Goal: Information Seeking & Learning: Learn about a topic

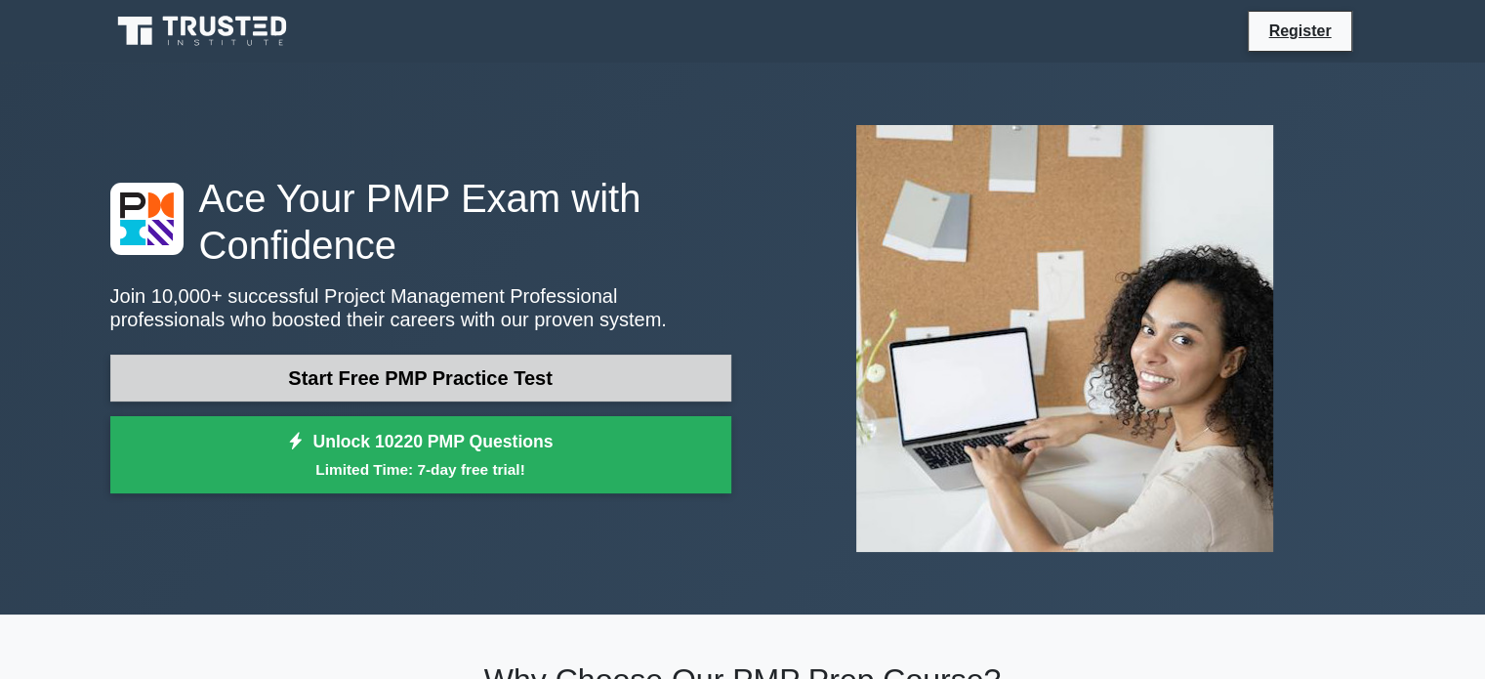
click at [389, 376] on link "Start Free PMP Practice Test" at bounding box center [420, 377] width 621 height 47
click at [559, 370] on link "Start Free PMP Practice Test" at bounding box center [420, 377] width 621 height 47
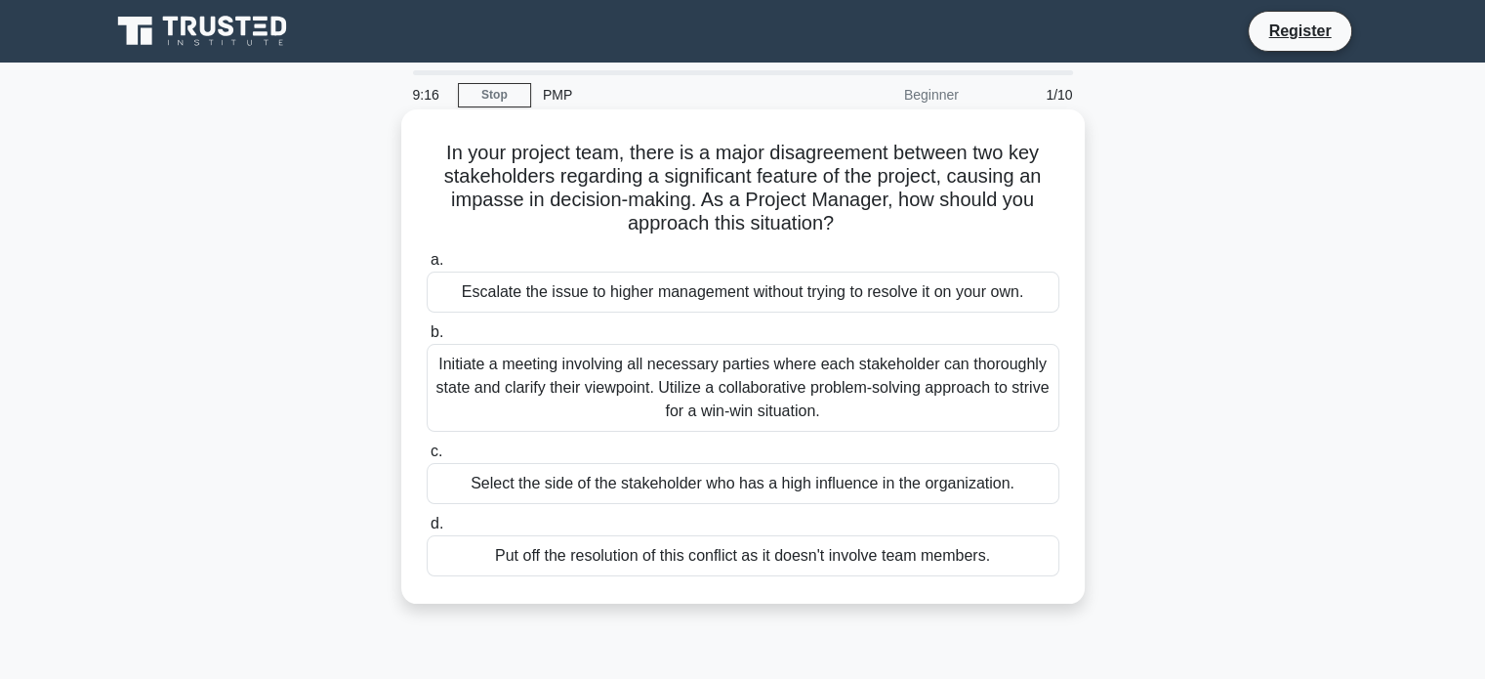
click at [512, 370] on div "Initiate a meeting involving all necessary parties where each stakeholder can t…" at bounding box center [743, 388] width 633 height 88
click at [427, 339] on input "b. Initiate a meeting involving all necessary parties where each stakeholder ca…" at bounding box center [427, 332] width 0 height 13
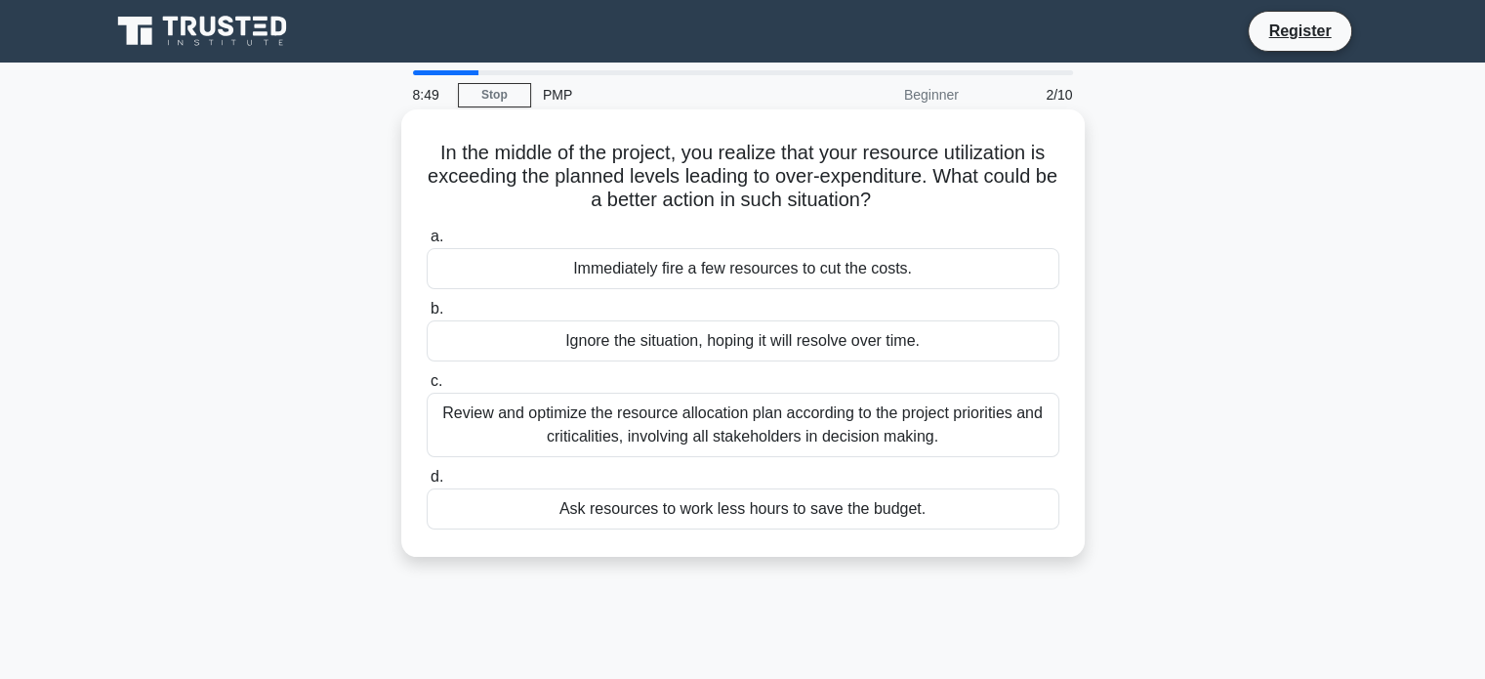
click at [777, 420] on div "Review and optimize the resource allocation plan according to the project prior…" at bounding box center [743, 424] width 633 height 64
click at [427, 388] on input "c. Review and optimize the resource allocation plan according to the project pr…" at bounding box center [427, 381] width 0 height 13
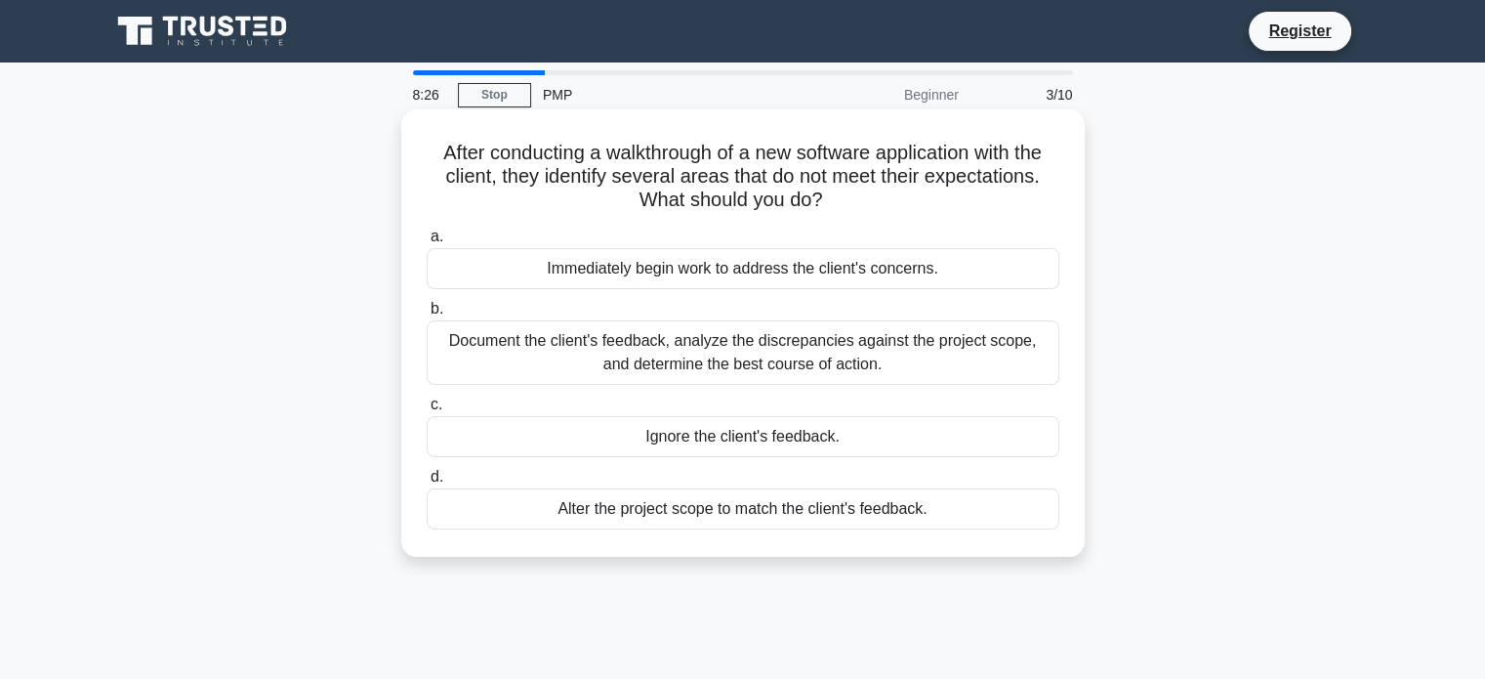
click at [883, 342] on div "Document the client's feedback, analyze the discrepancies against the project s…" at bounding box center [743, 352] width 633 height 64
click at [427, 315] on input "b. Document the client's feedback, analyze the discrepancies against the projec…" at bounding box center [427, 309] width 0 height 13
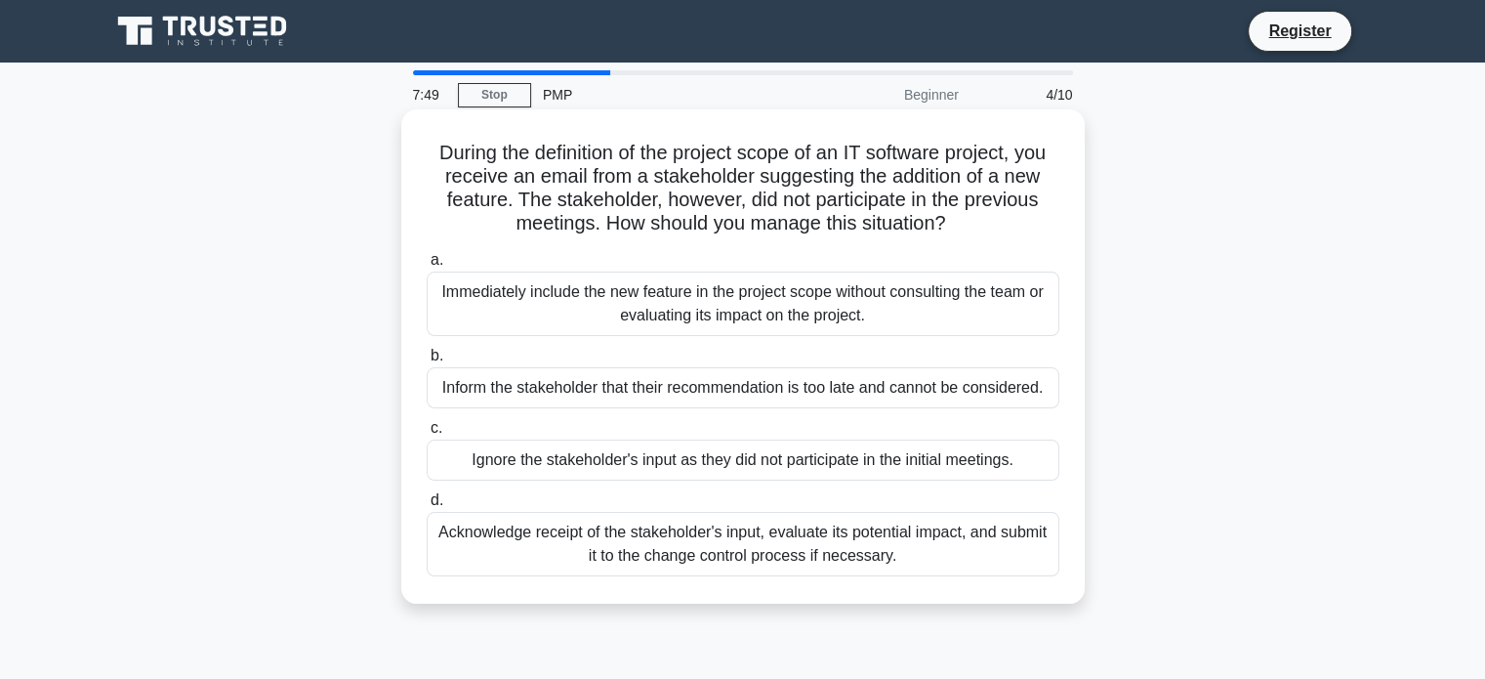
click at [770, 547] on div "Acknowledge receipt of the stakeholder's input, evaluate its potential impact, …" at bounding box center [743, 544] width 633 height 64
click at [427, 507] on input "d. Acknowledge receipt of the stakeholder's input, evaluate its potential impac…" at bounding box center [427, 500] width 0 height 13
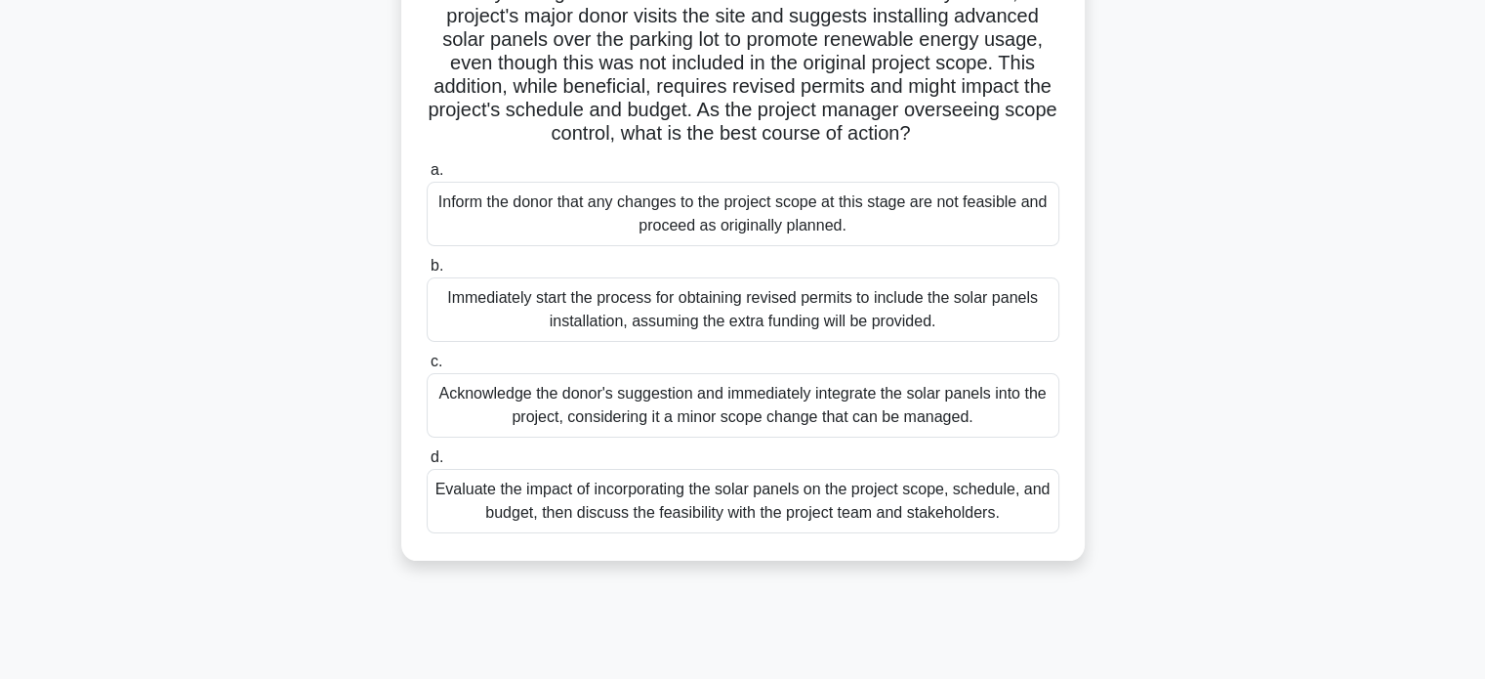
scroll to position [195, 0]
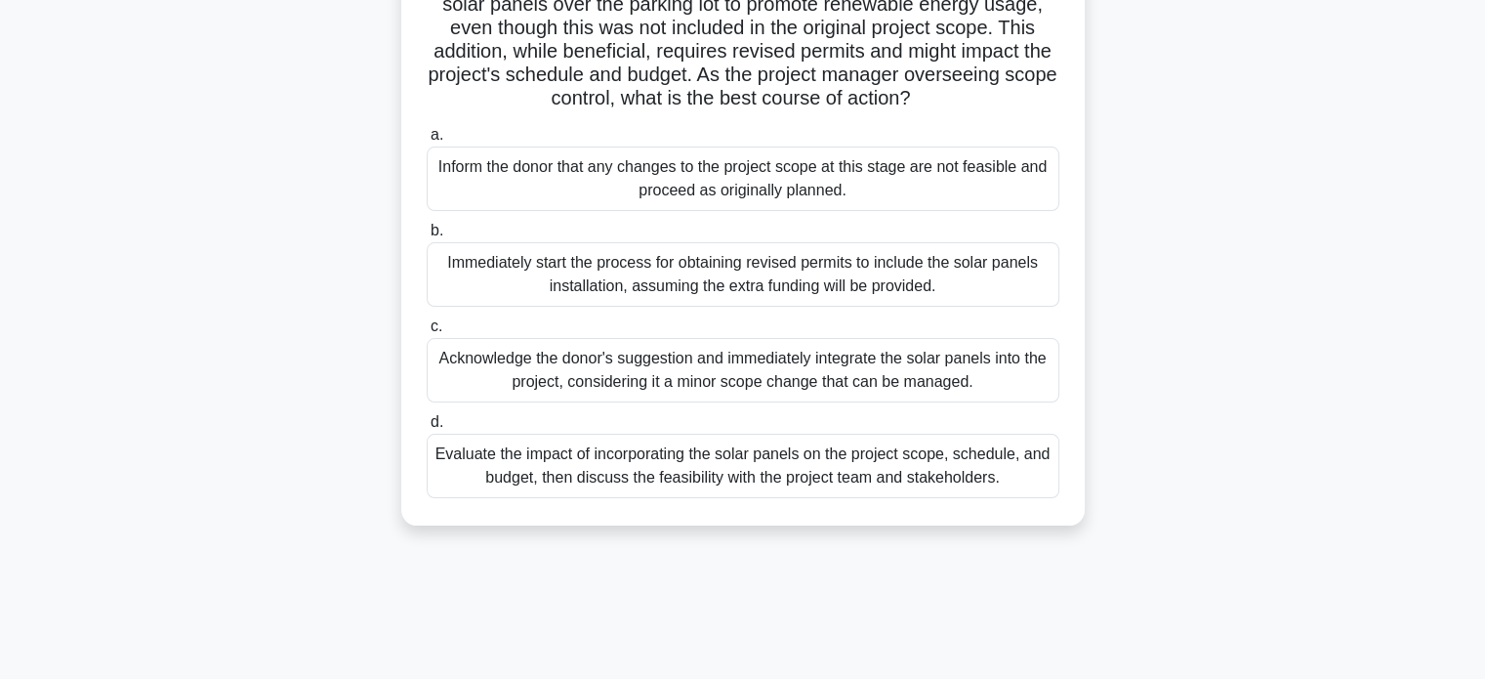
click at [797, 498] on div "Evaluate the impact of incorporating the solar panels on the project scope, sch…" at bounding box center [743, 465] width 633 height 64
click at [427, 429] on input "d. Evaluate the impact of incorporating the solar panels on the project scope, …" at bounding box center [427, 422] width 0 height 13
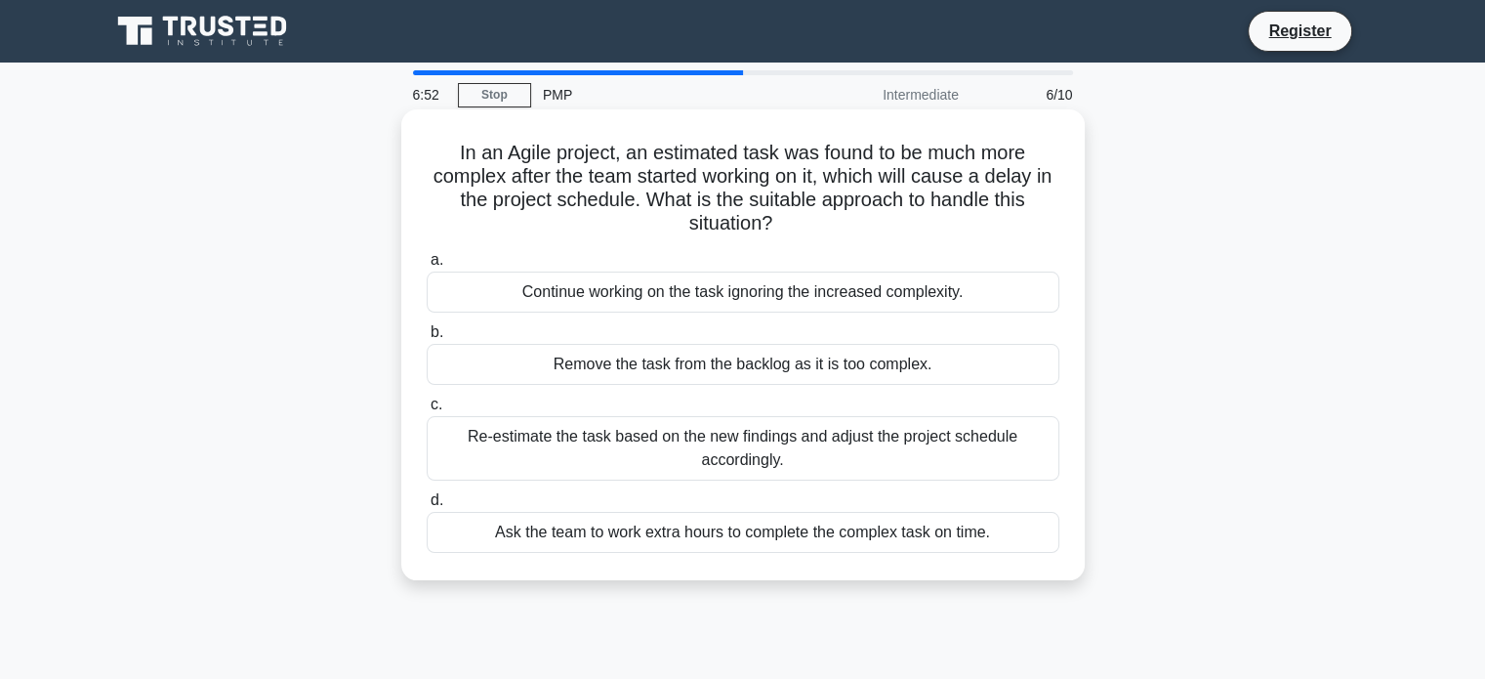
scroll to position [0, 0]
click at [812, 441] on div "Re-estimate the task based on the new findings and adjust the project schedule …" at bounding box center [743, 448] width 633 height 64
click at [427, 411] on input "c. Re-estimate the task based on the new findings and adjust the project schedu…" at bounding box center [427, 404] width 0 height 13
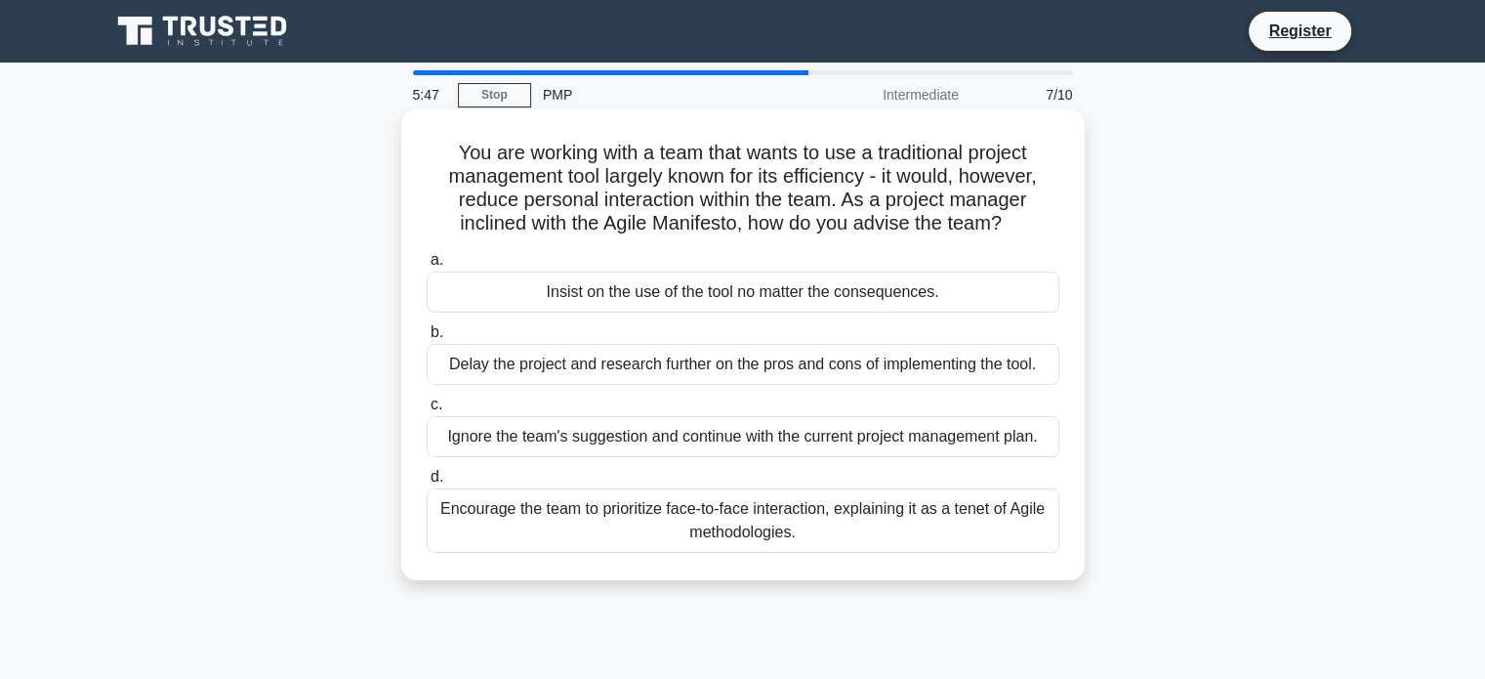
click at [745, 530] on div "Encourage the team to prioritize face-to-face interaction, explaining it as a t…" at bounding box center [743, 520] width 633 height 64
click at [427, 483] on input "d. Encourage the team to prioritize face-to-face interaction, explaining it as …" at bounding box center [427, 477] width 0 height 13
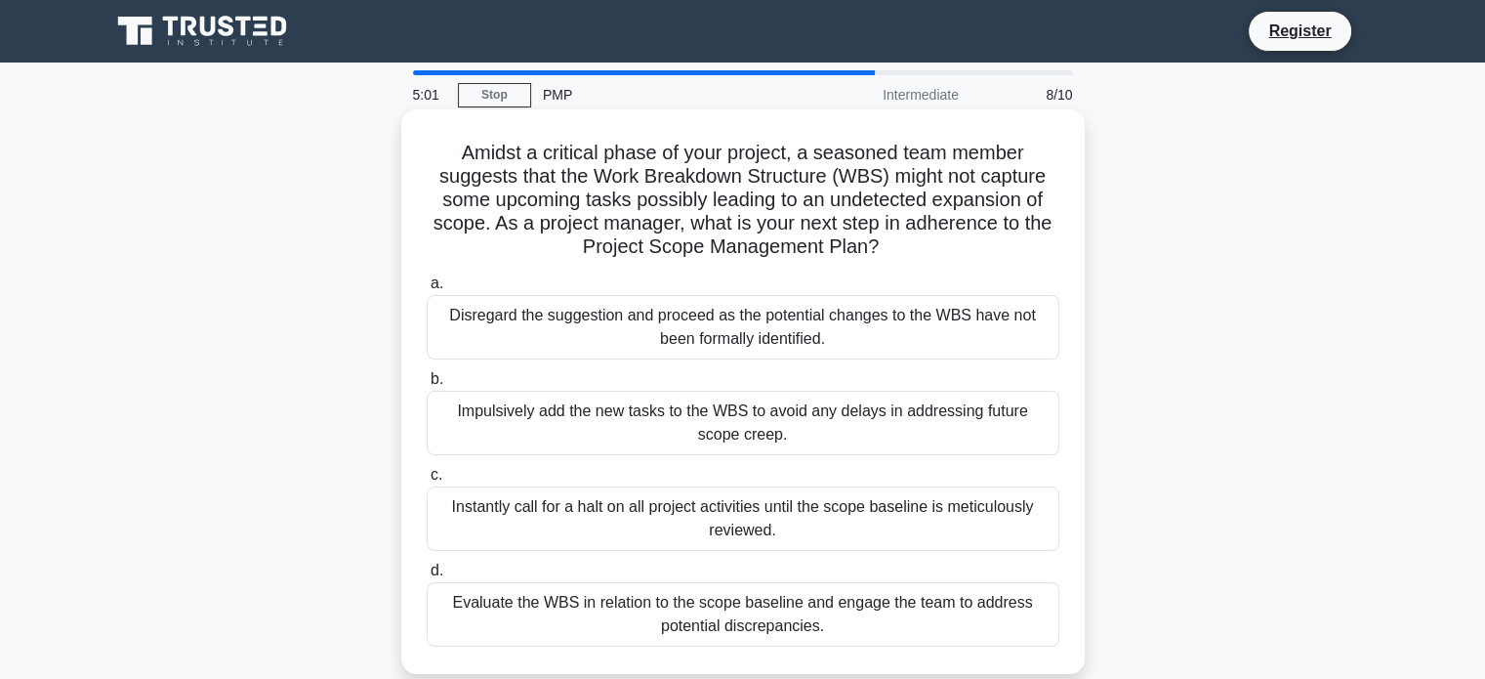
click at [808, 618] on div "Evaluate the WBS in relation to the scope baseline and engage the team to addre…" at bounding box center [743, 614] width 633 height 64
click at [427, 577] on input "d. Evaluate the WBS in relation to the scope baseline and engage the team to ad…" at bounding box center [427, 570] width 0 height 13
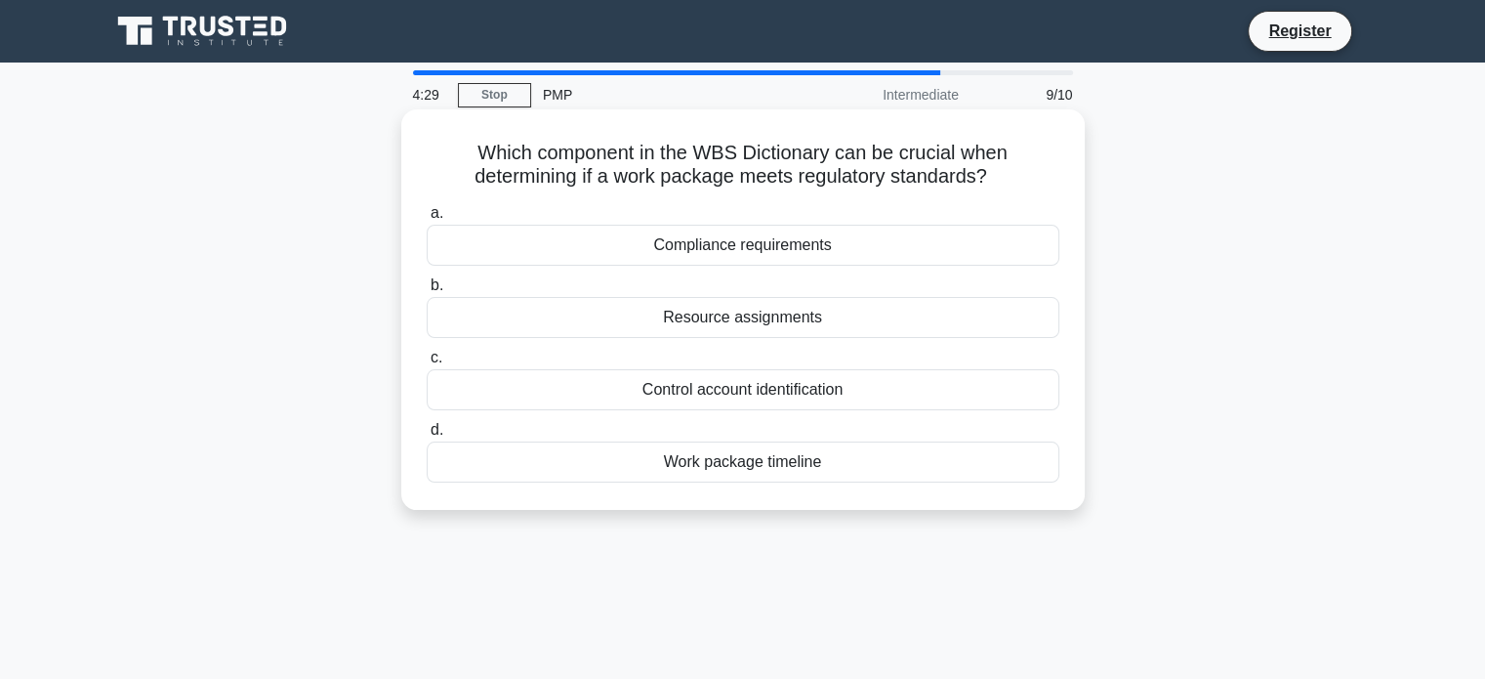
click at [738, 245] on div "Compliance requirements" at bounding box center [743, 245] width 633 height 41
click at [427, 220] on input "a. Compliance requirements" at bounding box center [427, 213] width 0 height 13
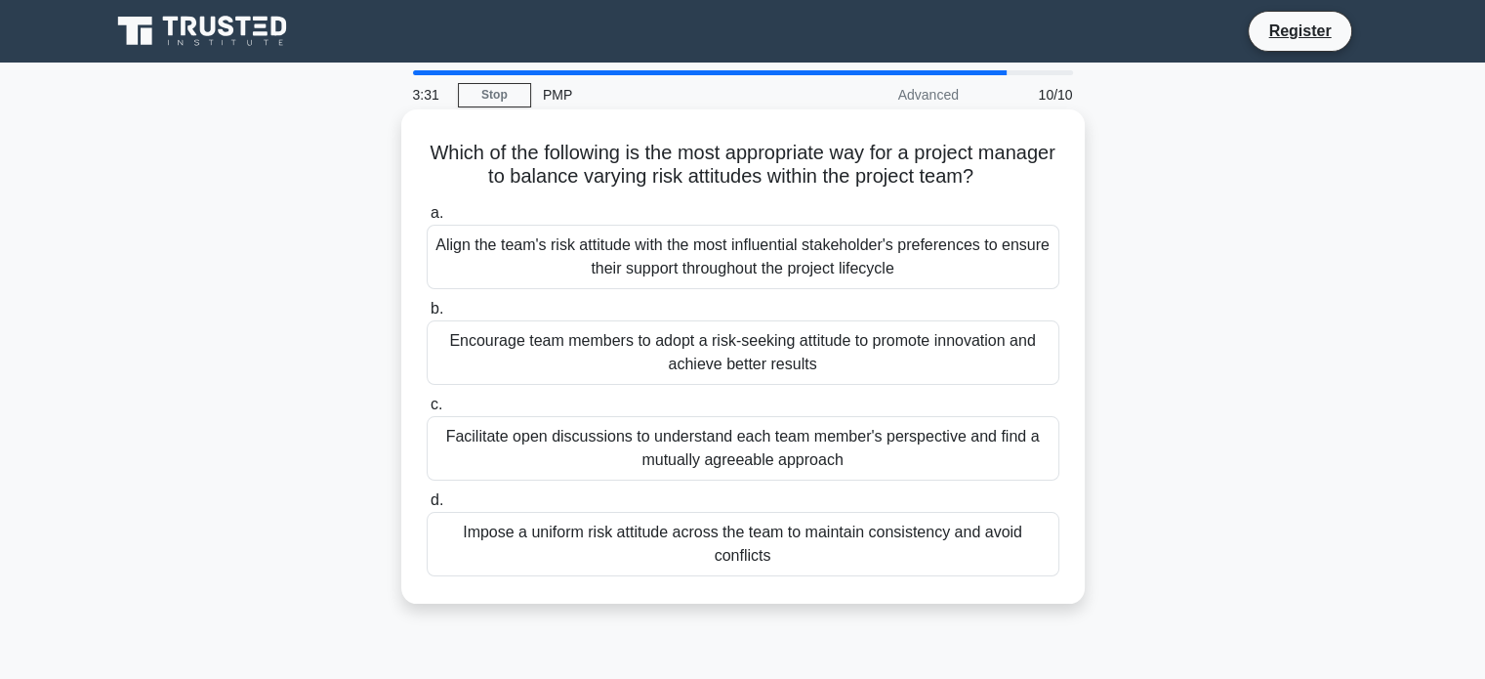
click at [785, 445] on div "Facilitate open discussions to understand each team member's perspective and fi…" at bounding box center [743, 448] width 633 height 64
click at [427, 411] on input "c. Facilitate open discussions to understand each team member's perspective and…" at bounding box center [427, 404] width 0 height 13
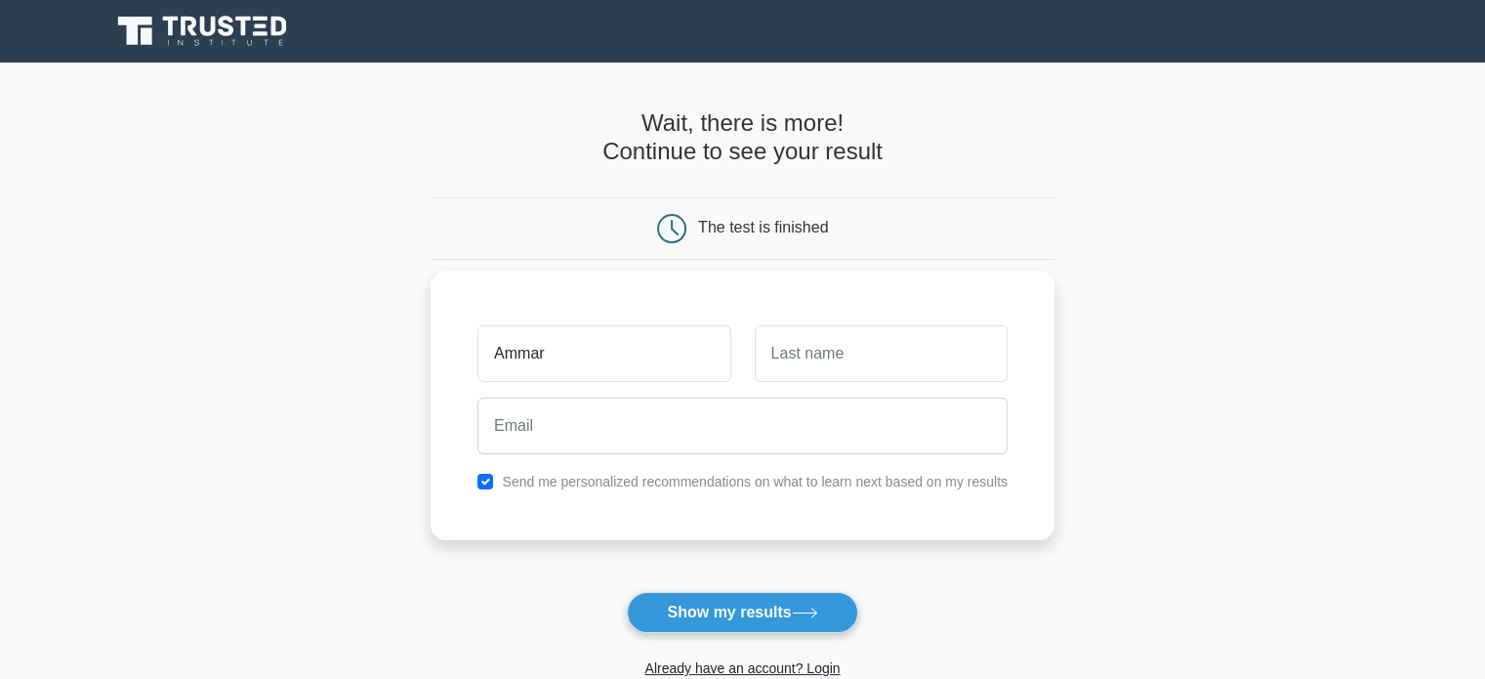
type input "Ammar"
click at [855, 352] on input "text" at bounding box center [881, 353] width 253 height 57
type input "Alshami"
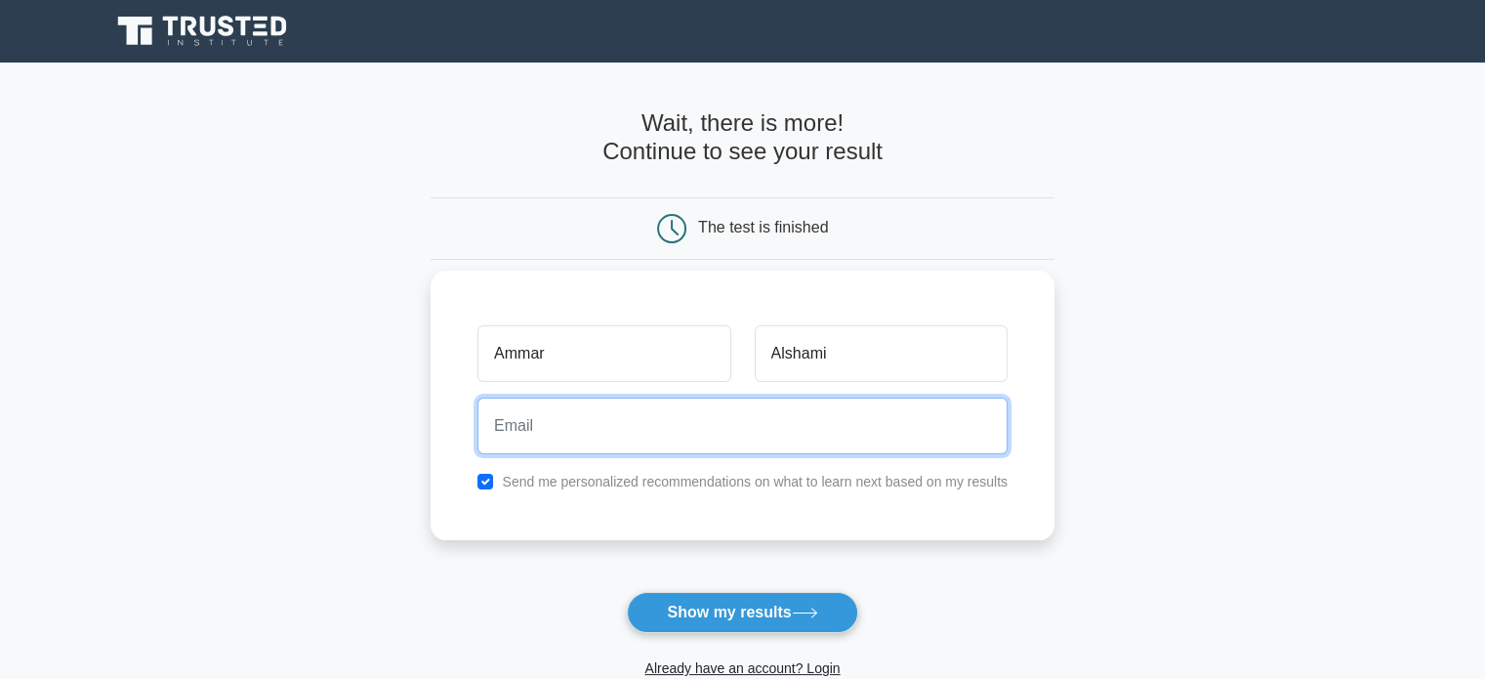
click at [675, 427] on input "email" at bounding box center [742, 425] width 530 height 57
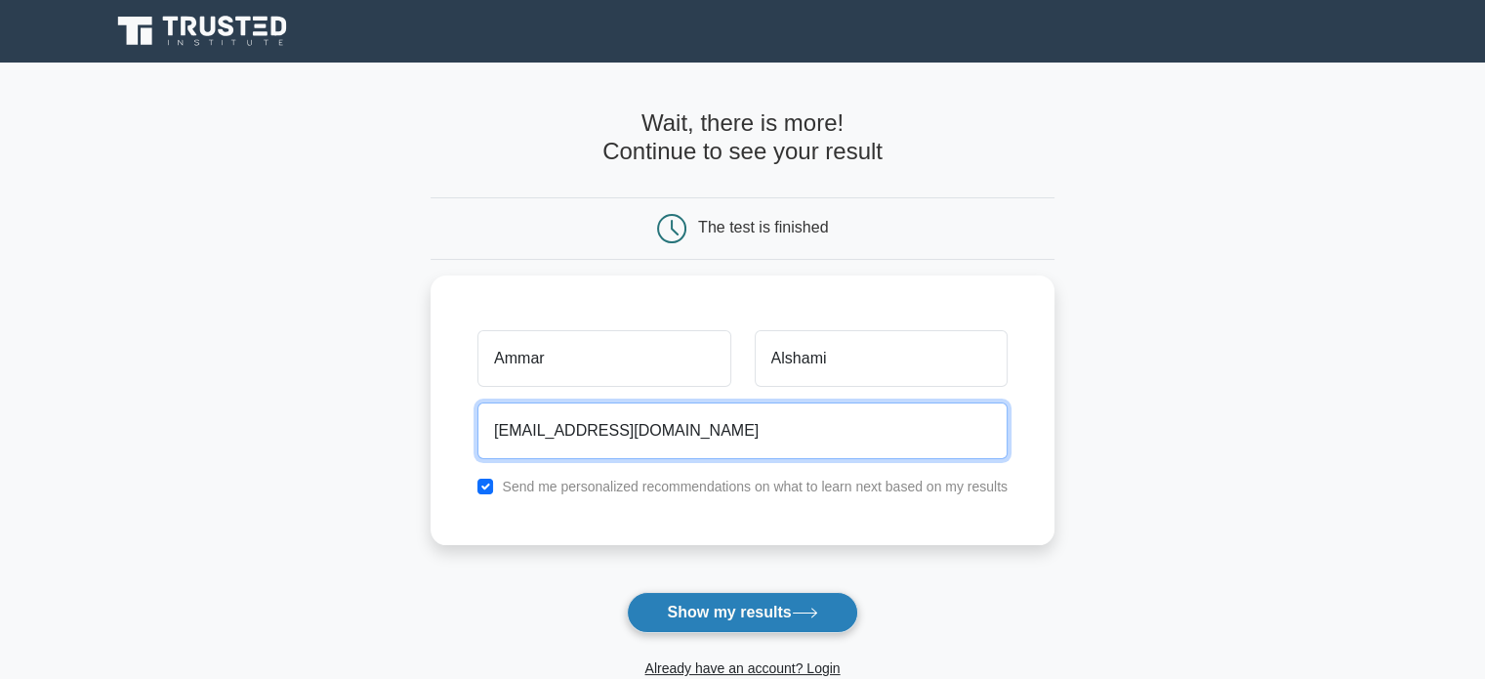
type input "ammar49@hotmail.com"
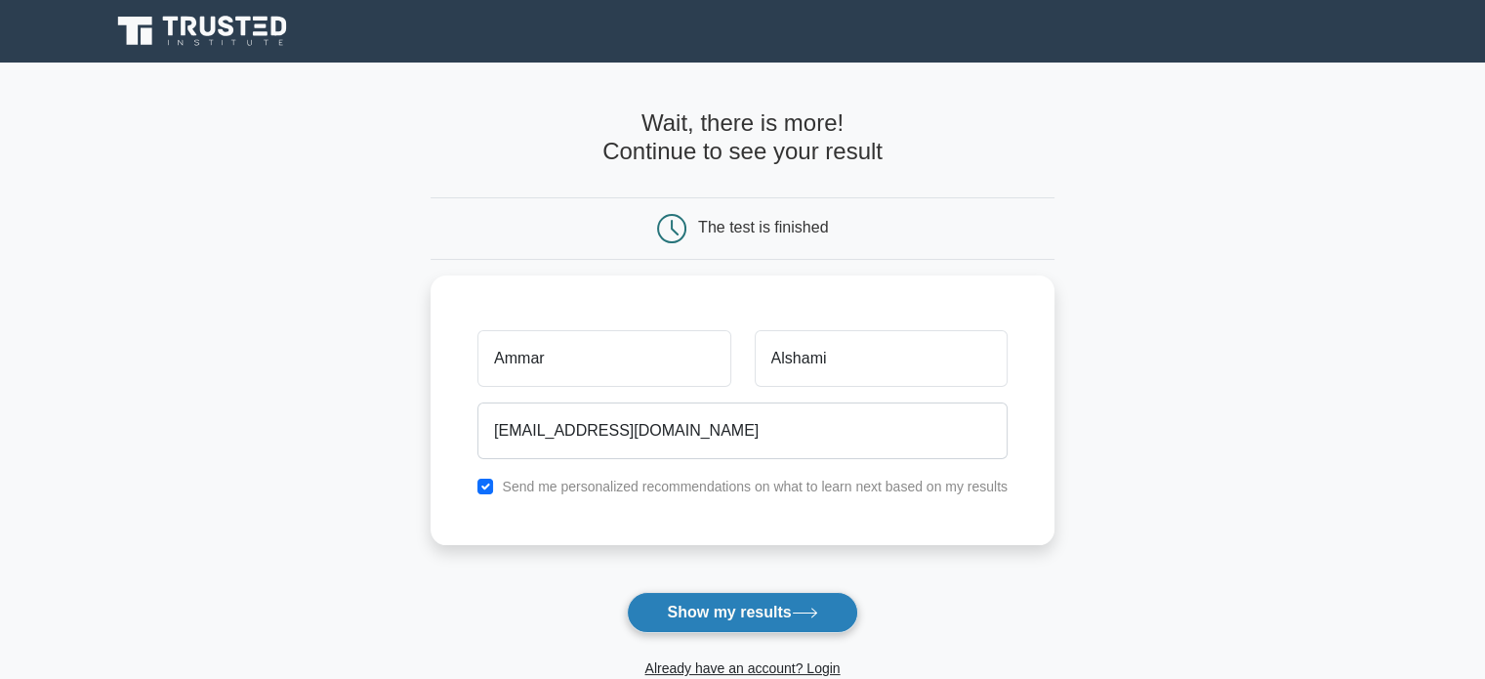
click at [755, 609] on button "Show my results" at bounding box center [742, 612] width 230 height 41
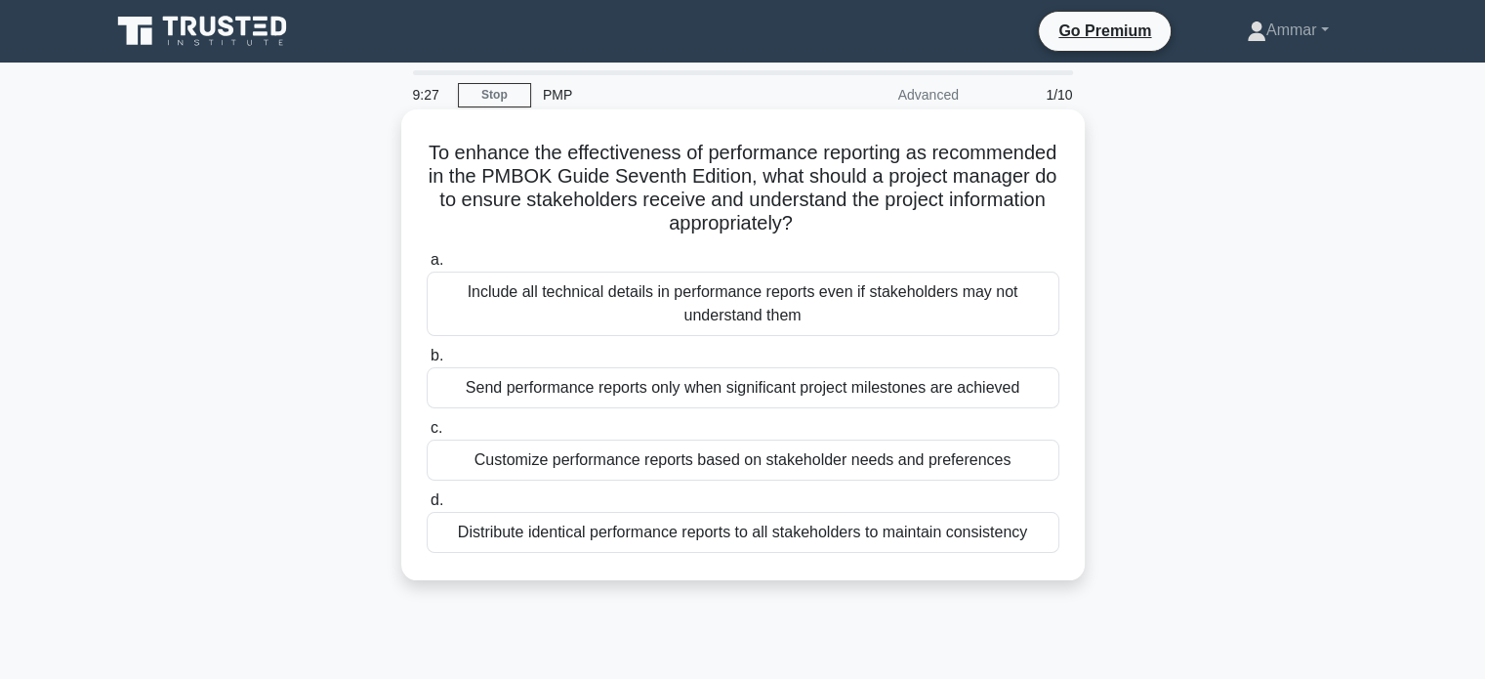
click at [745, 456] on div "Customize performance reports based on stakeholder needs and preferences" at bounding box center [743, 459] width 633 height 41
click at [427, 434] on input "c. Customize performance reports based on stakeholder needs and preferences" at bounding box center [427, 428] width 0 height 13
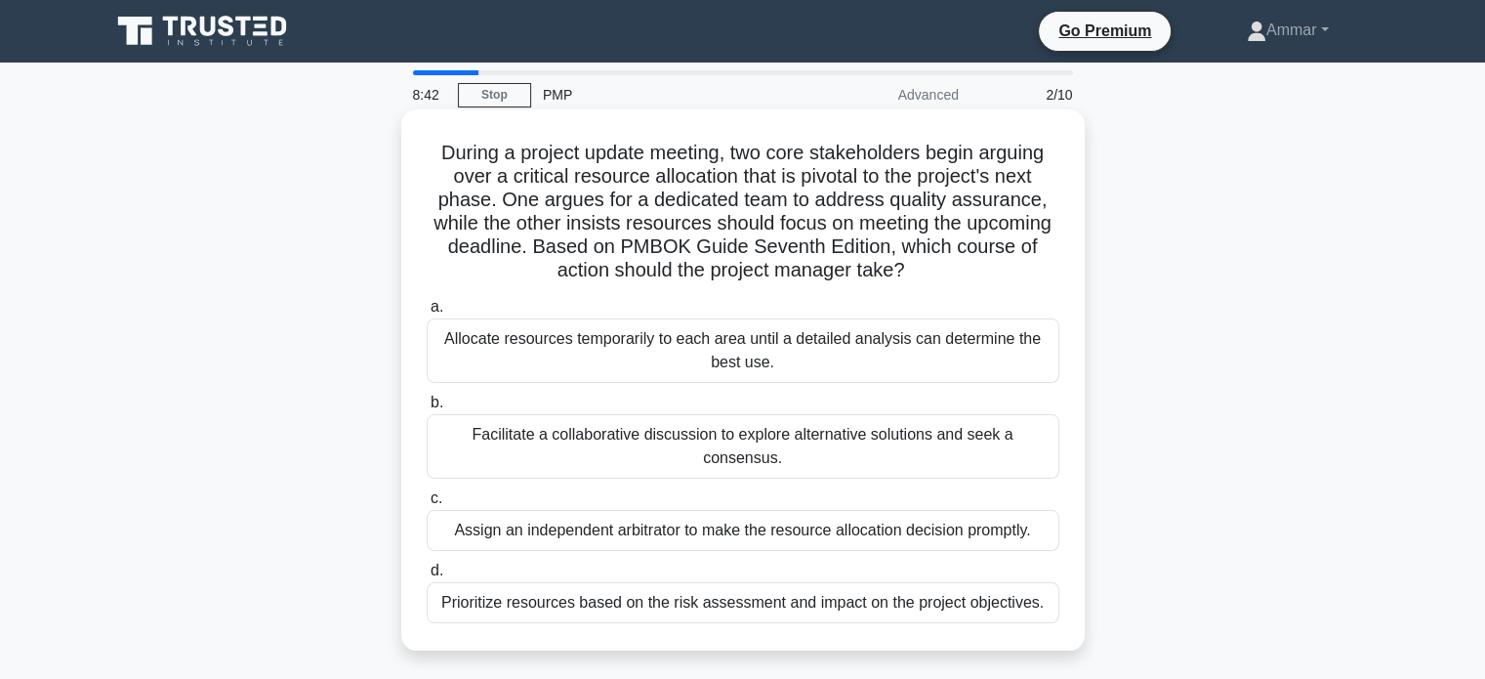
click at [773, 440] on div "Facilitate a collaborative discussion to explore alternative solutions and seek…" at bounding box center [743, 446] width 633 height 64
click at [427, 409] on input "b. Facilitate a collaborative discussion to explore alternative solutions and s…" at bounding box center [427, 402] width 0 height 13
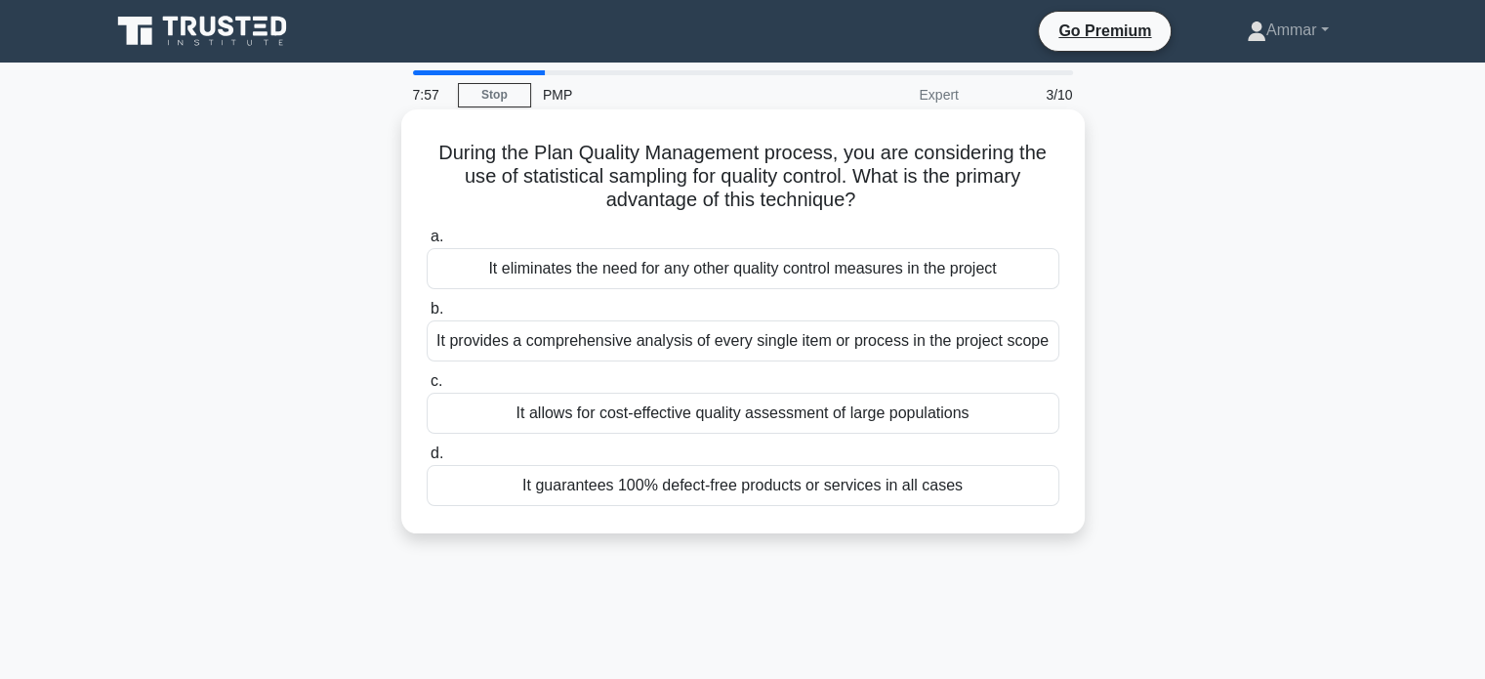
click at [780, 417] on div "It allows for cost-effective quality assessment of large populations" at bounding box center [743, 412] width 633 height 41
click at [427, 388] on input "c. It allows for cost-effective quality assessment of large populations" at bounding box center [427, 381] width 0 height 13
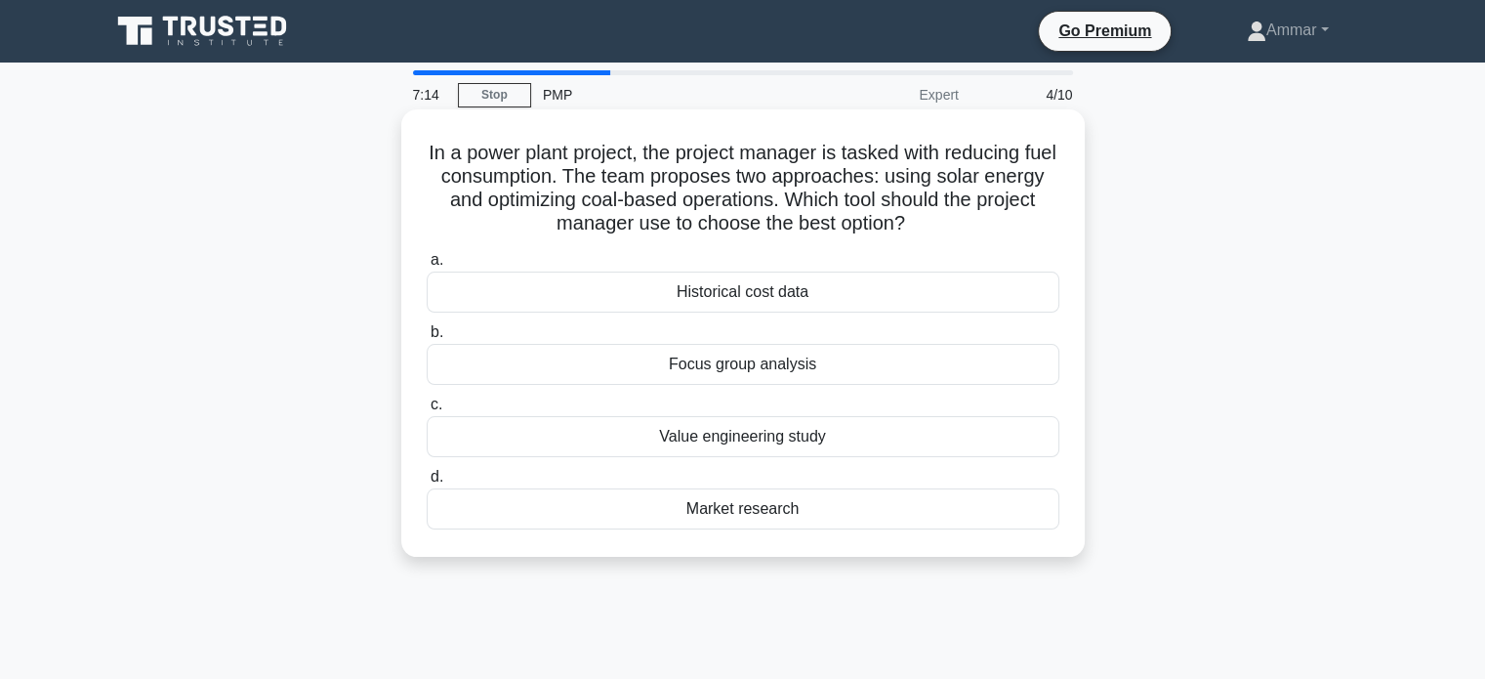
click at [776, 437] on div "Value engineering study" at bounding box center [743, 436] width 633 height 41
click at [427, 411] on input "c. Value engineering study" at bounding box center [427, 404] width 0 height 13
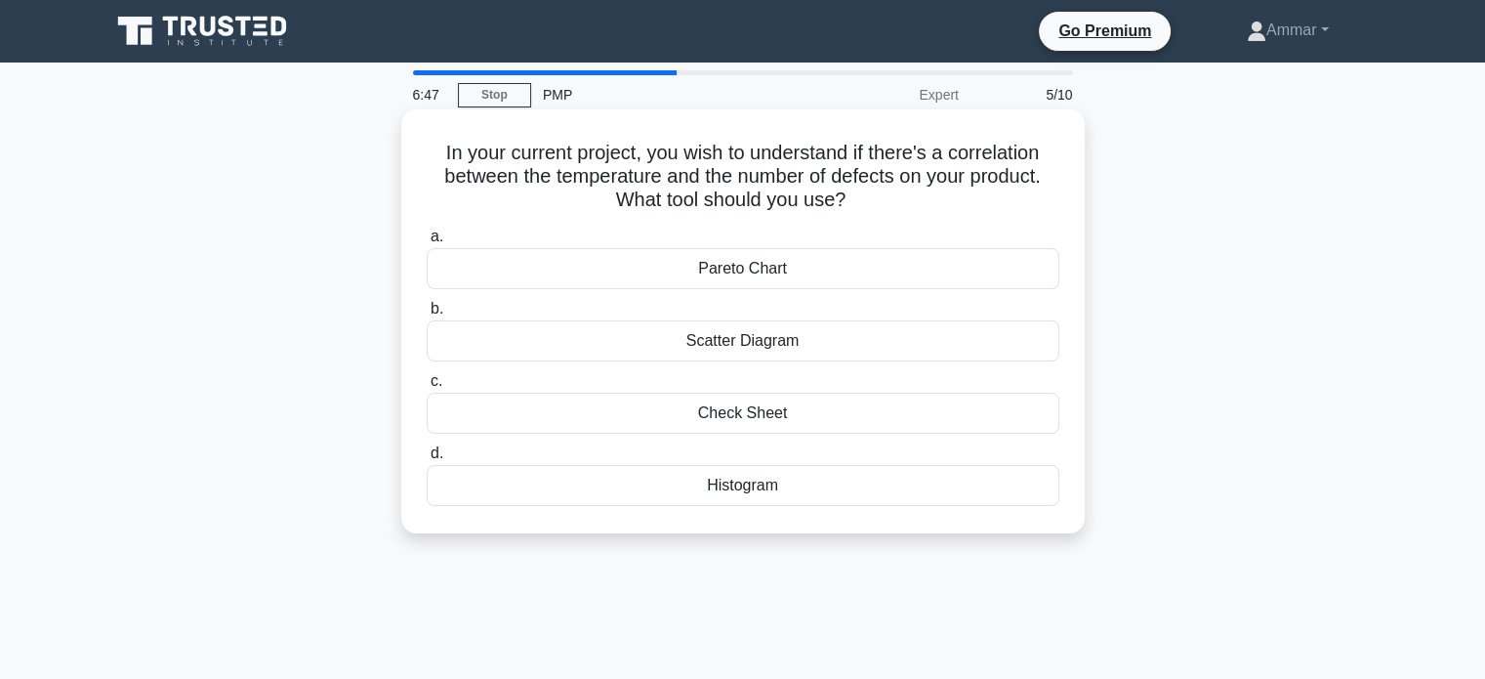
click at [812, 343] on div "Scatter Diagram" at bounding box center [743, 340] width 633 height 41
click at [427, 315] on input "b. Scatter Diagram" at bounding box center [427, 309] width 0 height 13
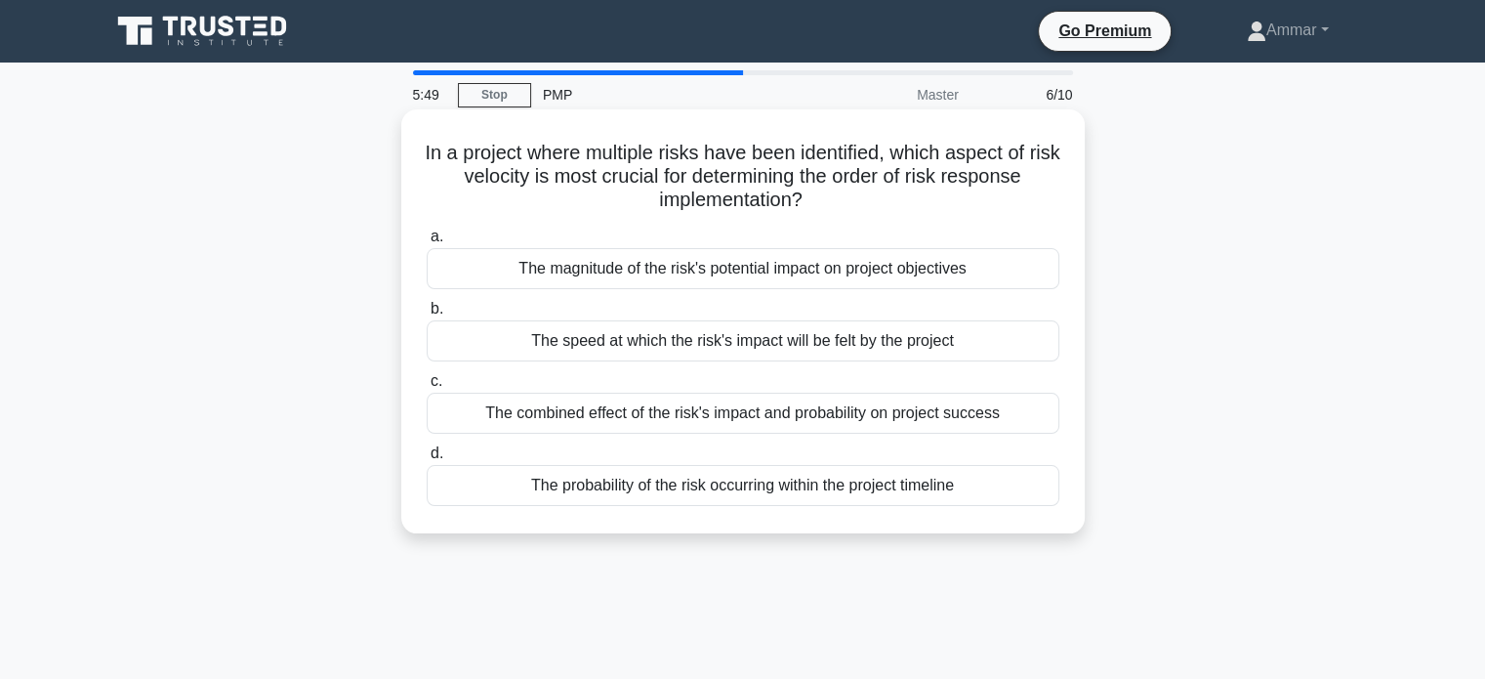
click at [848, 487] on div "The probability of the risk occurring within the project timeline" at bounding box center [743, 485] width 633 height 41
click at [427, 460] on input "d. The probability of the risk occurring within the project timeline" at bounding box center [427, 453] width 0 height 13
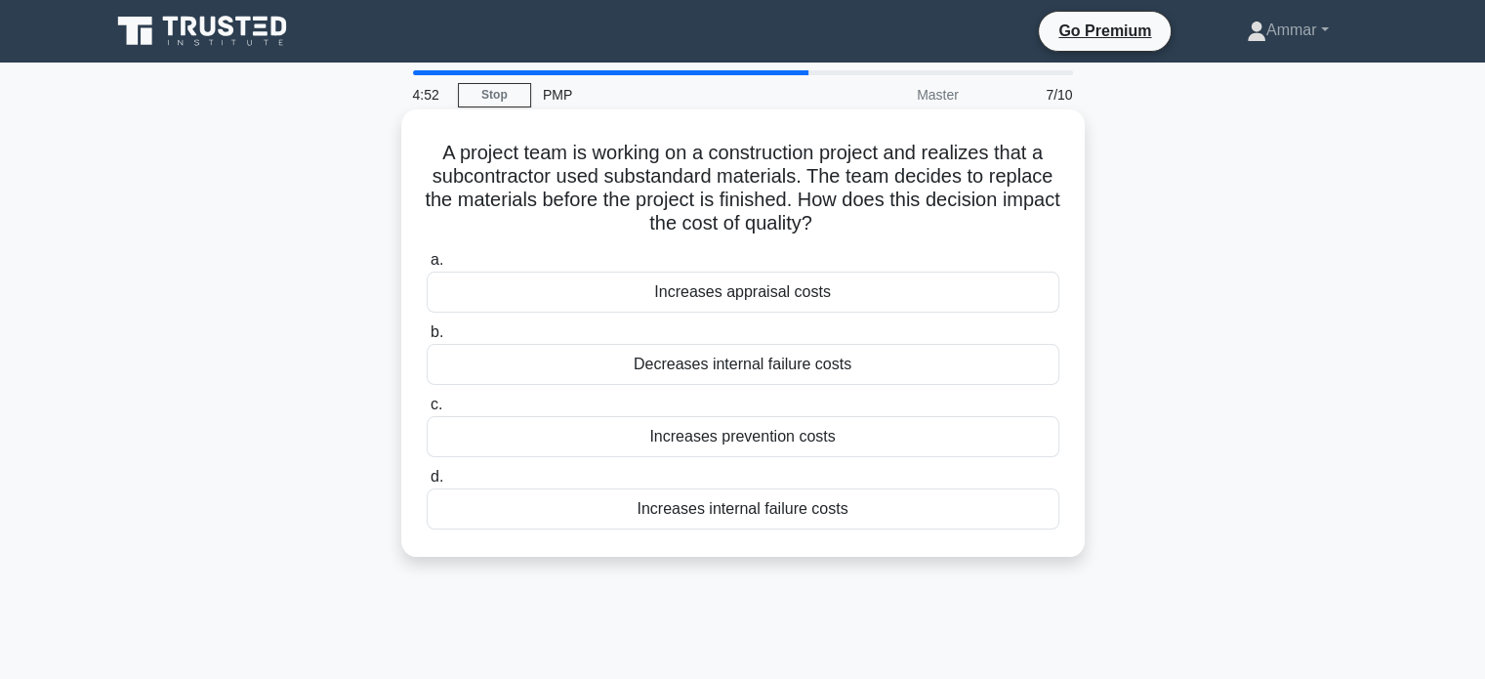
click at [742, 362] on div "Decreases internal failure costs" at bounding box center [743, 364] width 633 height 41
click at [427, 339] on input "b. Decreases internal failure costs" at bounding box center [427, 332] width 0 height 13
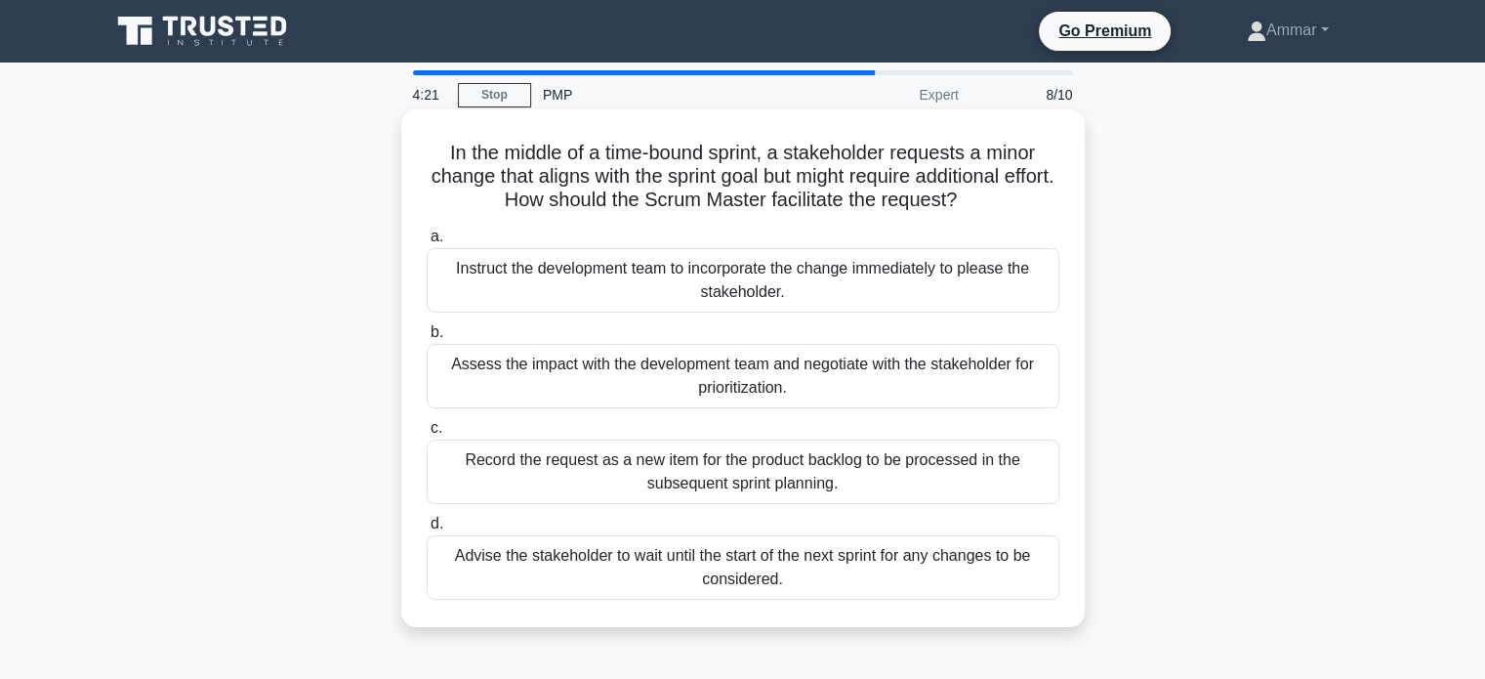
click at [695, 379] on div "Assess the impact with the development team and negotiate with the stakeholder …" at bounding box center [743, 376] width 633 height 64
click at [427, 339] on input "b. Assess the impact with the development team and negotiate with the stakehold…" at bounding box center [427, 332] width 0 height 13
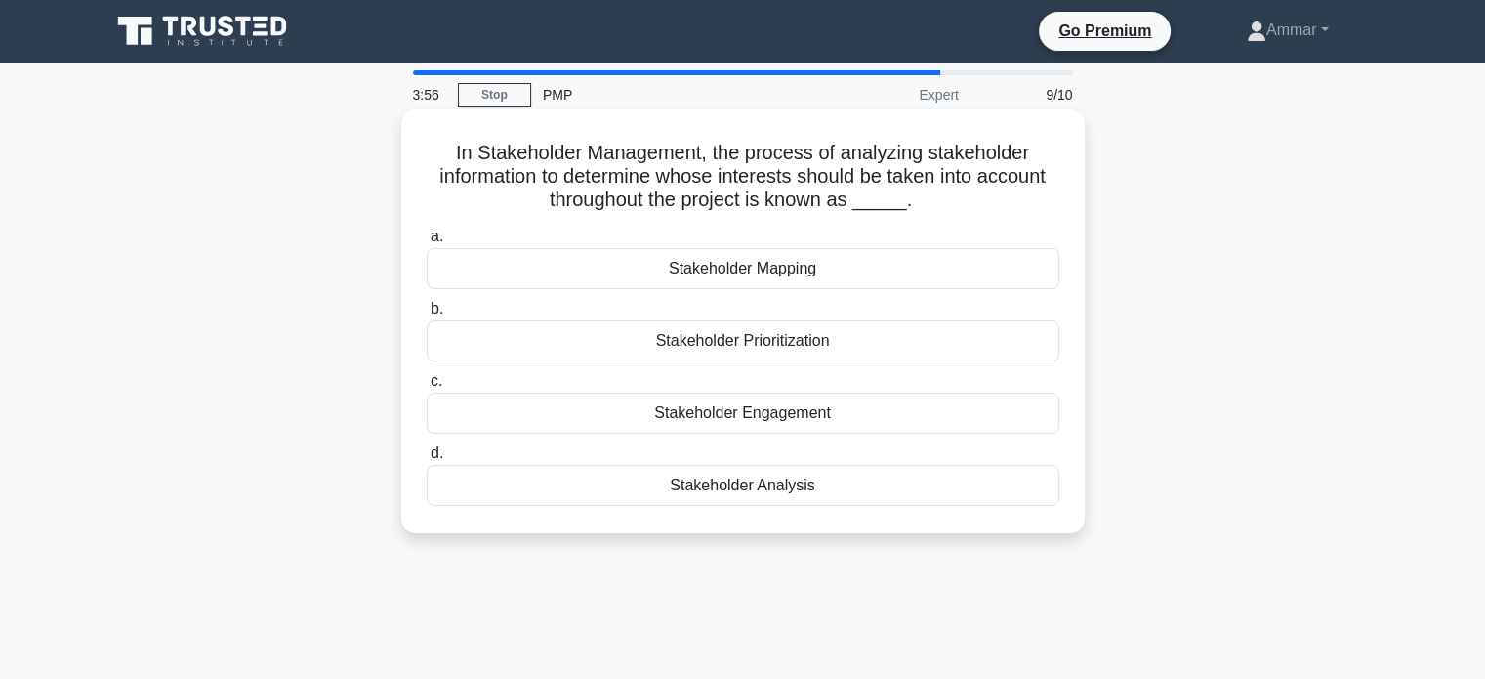
click at [769, 487] on div "Stakeholder Analysis" at bounding box center [743, 485] width 633 height 41
click at [427, 460] on input "d. Stakeholder Analysis" at bounding box center [427, 453] width 0 height 13
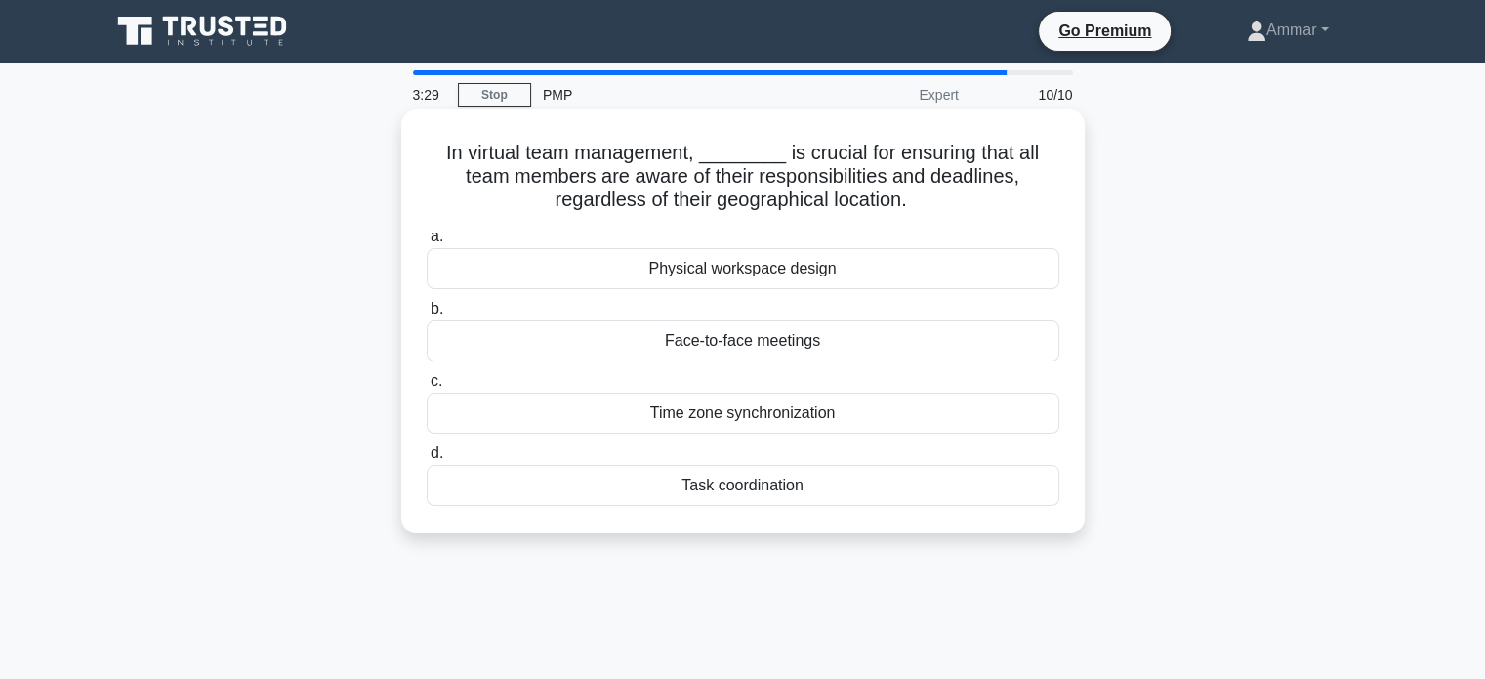
click at [756, 482] on div "Task coordination" at bounding box center [743, 485] width 633 height 41
click at [427, 460] on input "d. Task coordination" at bounding box center [427, 453] width 0 height 13
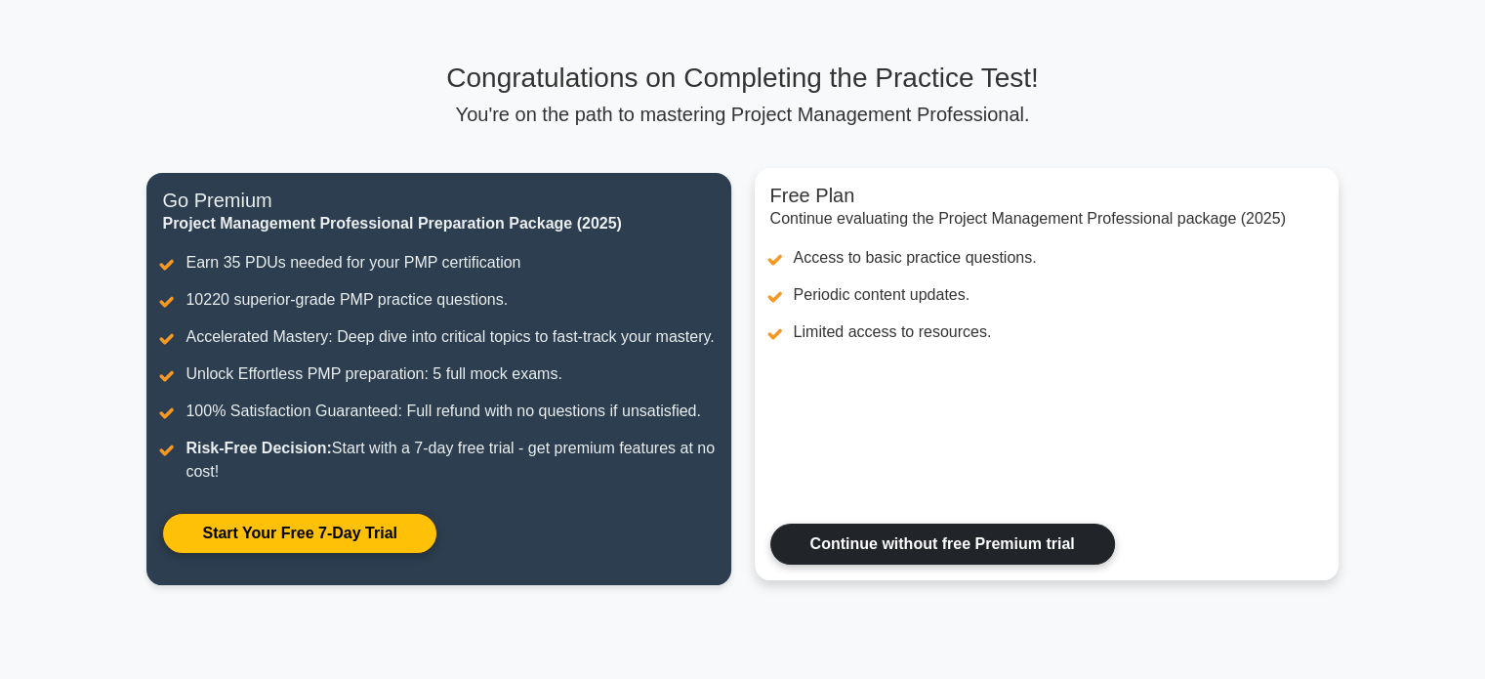
scroll to position [195, 0]
